Goal: Navigation & Orientation: Understand site structure

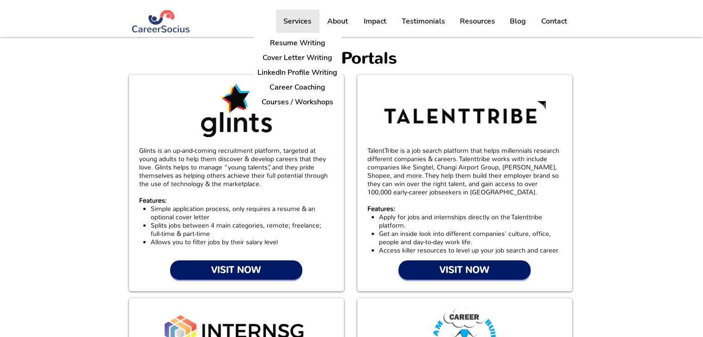
click at [296, 25] on p "Services" at bounding box center [297, 21] width 37 height 23
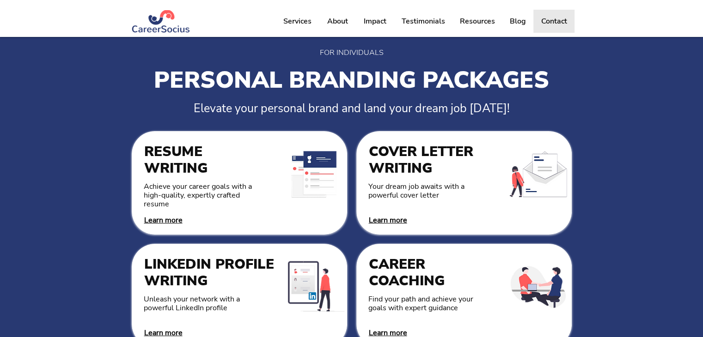
click at [560, 26] on p "Contact" at bounding box center [554, 21] width 35 height 23
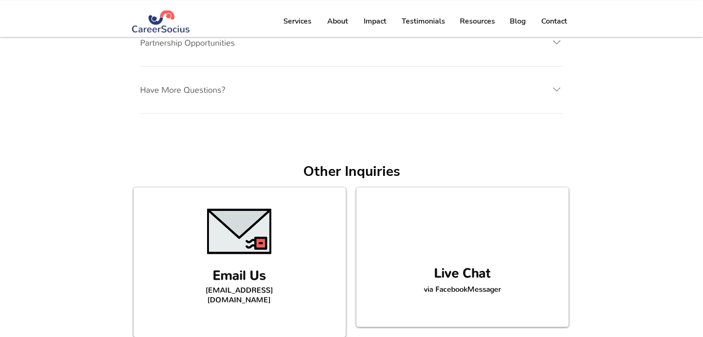
scroll to position [561, 0]
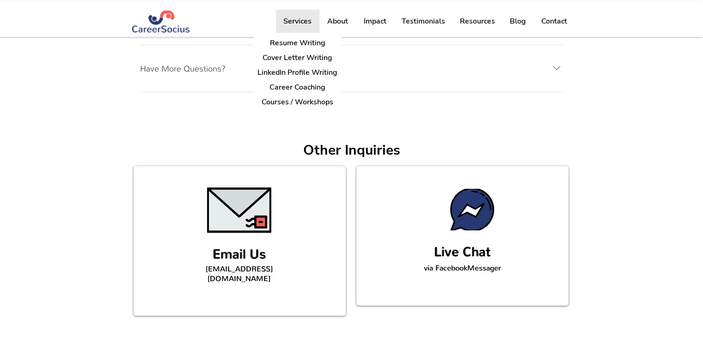
click at [311, 19] on p "Services" at bounding box center [297, 21] width 37 height 23
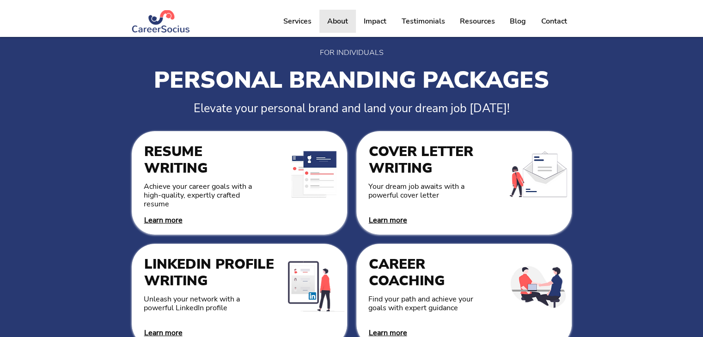
click at [332, 16] on p "About" at bounding box center [338, 21] width 30 height 23
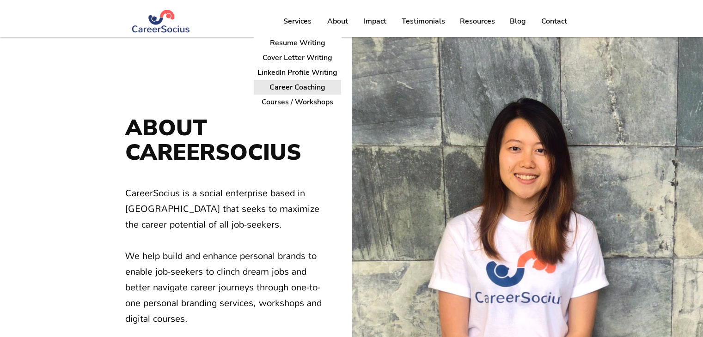
click at [310, 85] on p "Career Coaching" at bounding box center [297, 87] width 63 height 14
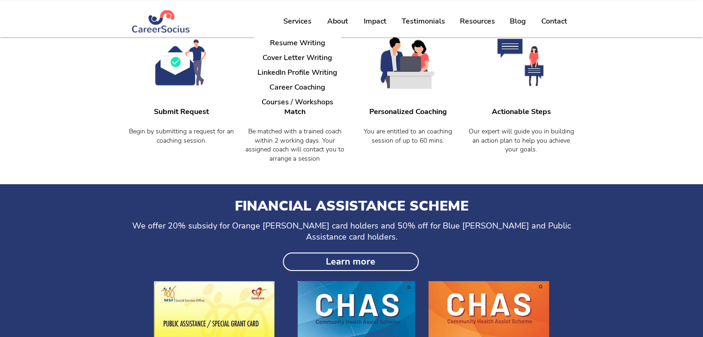
scroll to position [875, 0]
